Goal: Information Seeking & Learning: Find specific page/section

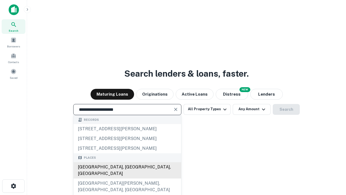
click at [127, 178] on div "[GEOGRAPHIC_DATA], [GEOGRAPHIC_DATA], [GEOGRAPHIC_DATA]" at bounding box center [128, 170] width 108 height 16
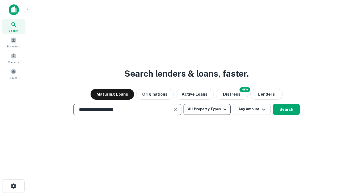
type input "**********"
click at [207, 109] on button "All Property Types" at bounding box center [207, 109] width 47 height 11
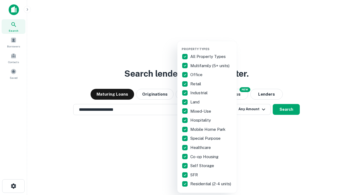
click at [211, 45] on button "button" at bounding box center [211, 45] width 59 height 0
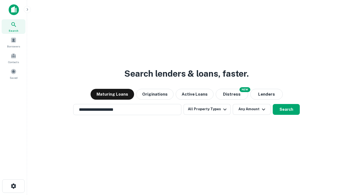
scroll to position [8, 0]
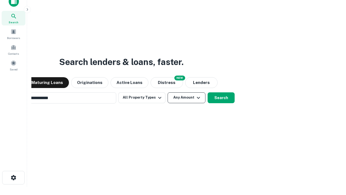
click at [168, 92] on button "Any Amount" at bounding box center [187, 97] width 38 height 11
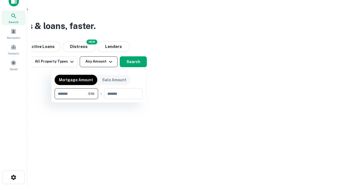
type input "*******"
click at [99, 99] on button "button" at bounding box center [99, 99] width 88 height 0
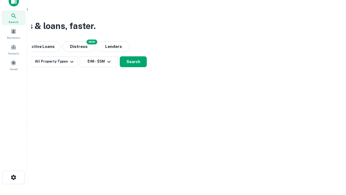
scroll to position [8, 0]
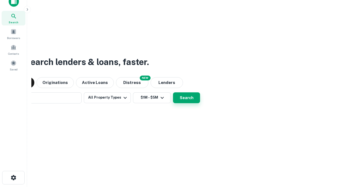
click at [173, 92] on button "Search" at bounding box center [186, 97] width 27 height 11
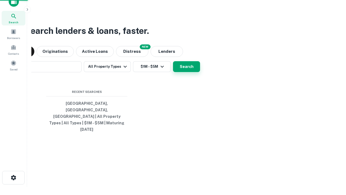
scroll to position [9, 0]
